Goal: Task Accomplishment & Management: Manage account settings

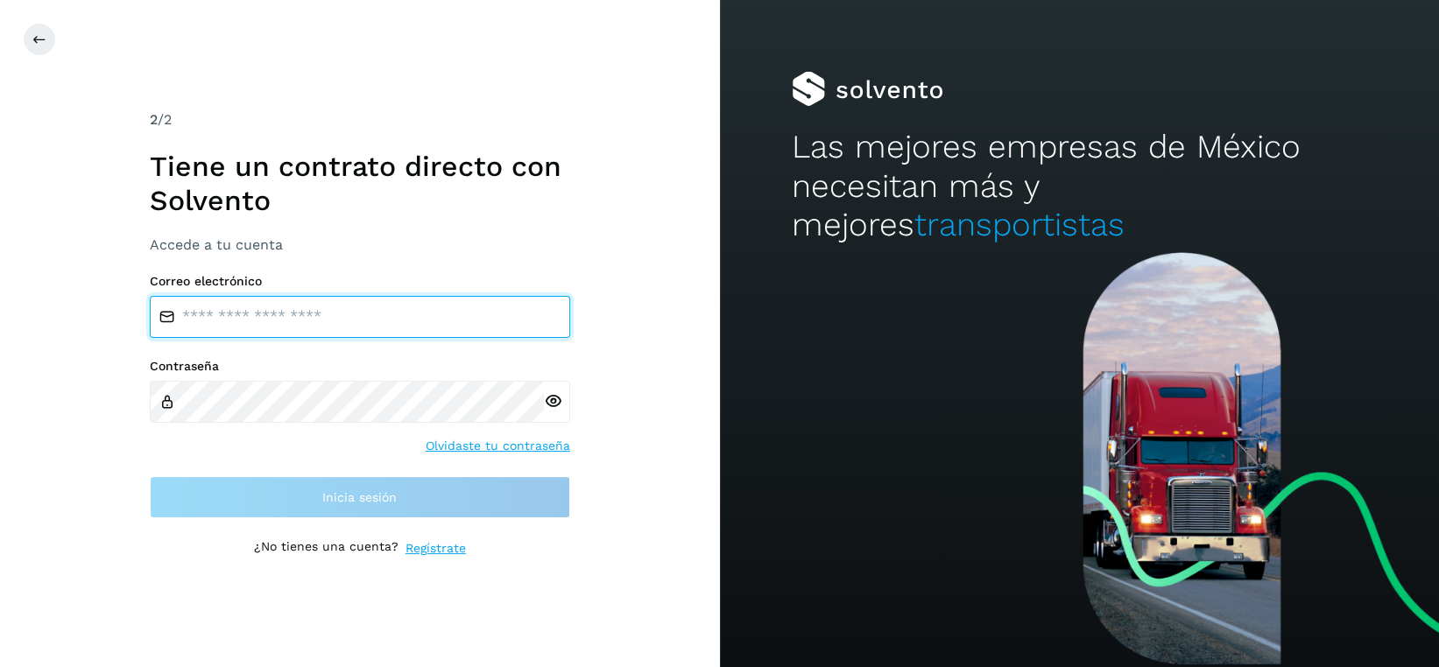
click at [334, 308] on input "email" at bounding box center [360, 317] width 420 height 42
type input "**********"
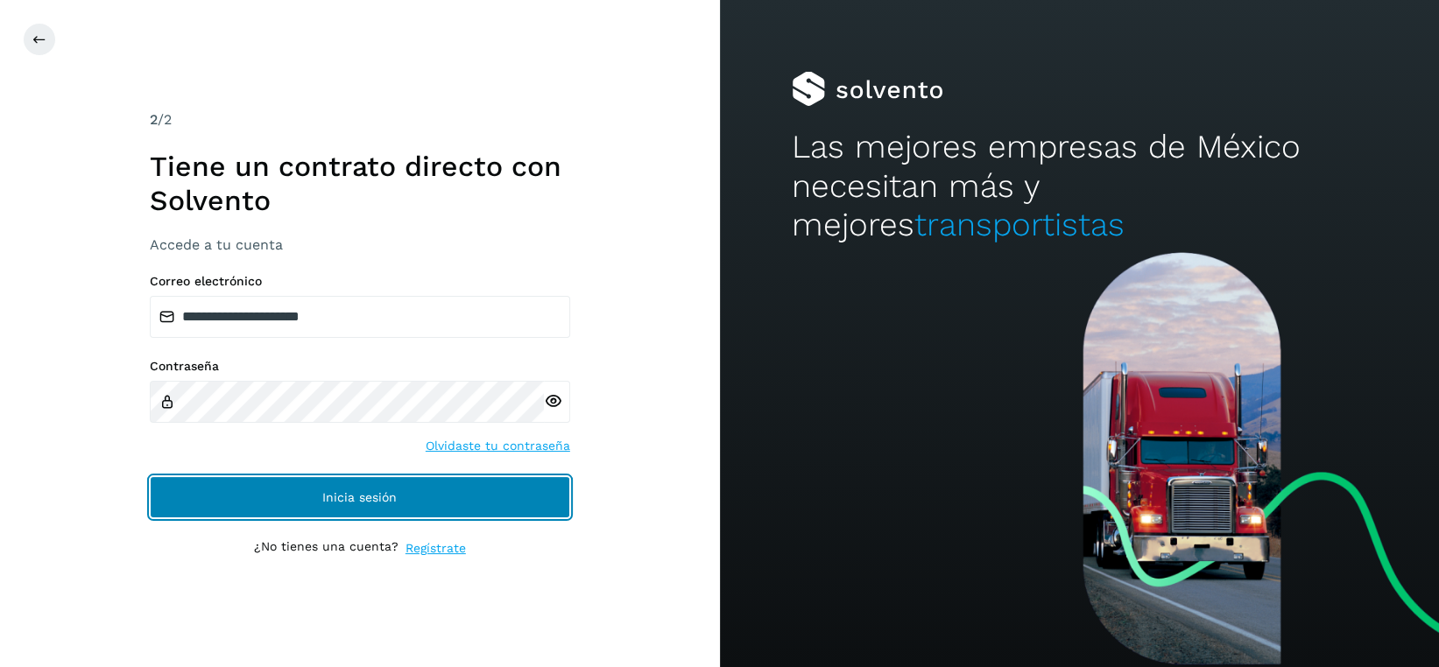
click at [373, 491] on span "Inicia sesión" at bounding box center [359, 497] width 74 height 12
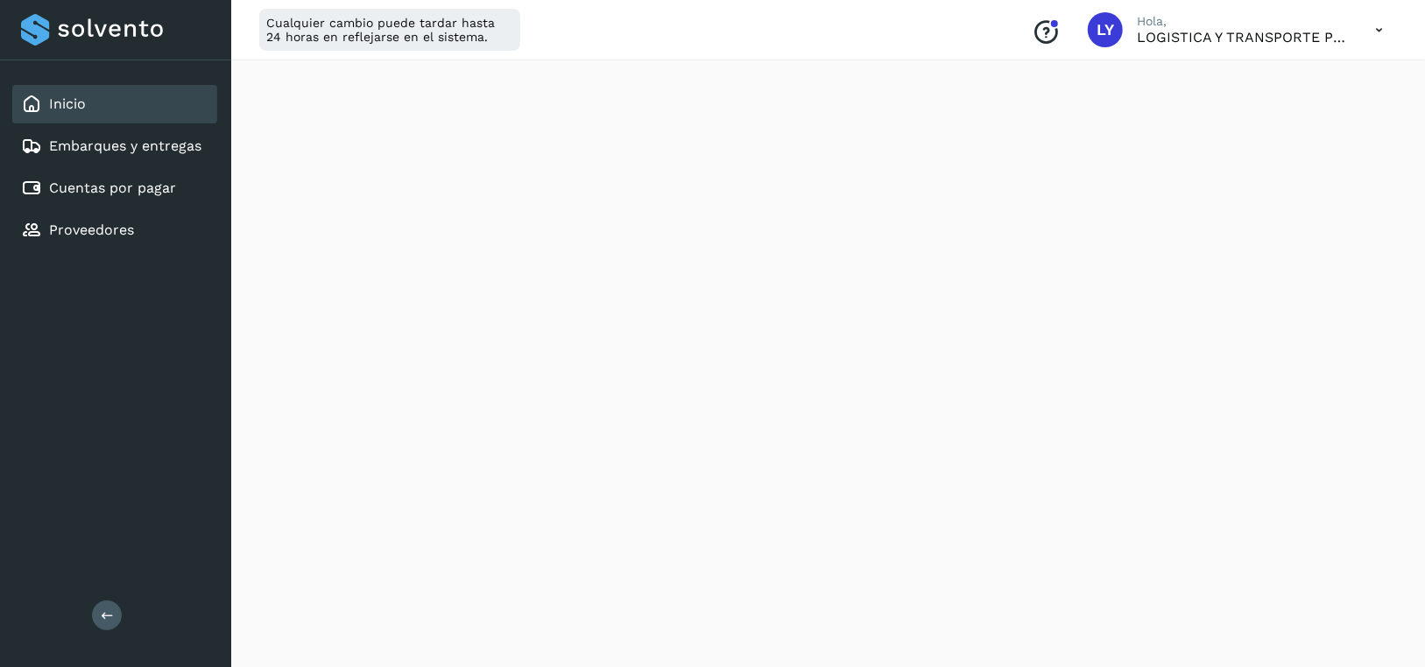
scroll to position [263, 0]
